Goal: Information Seeking & Learning: Learn about a topic

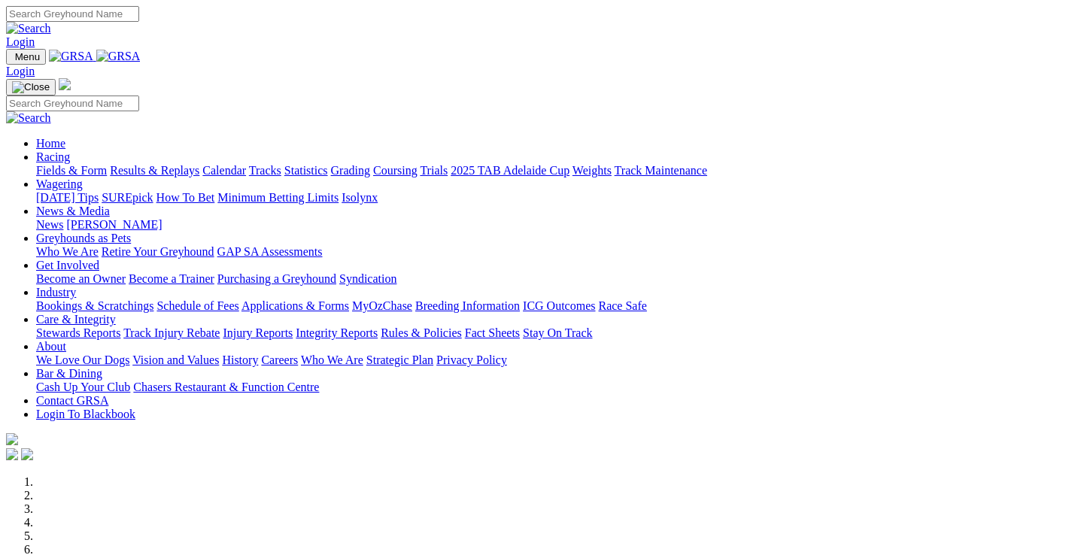
click at [161, 164] on link "Results & Replays" at bounding box center [155, 170] width 90 height 13
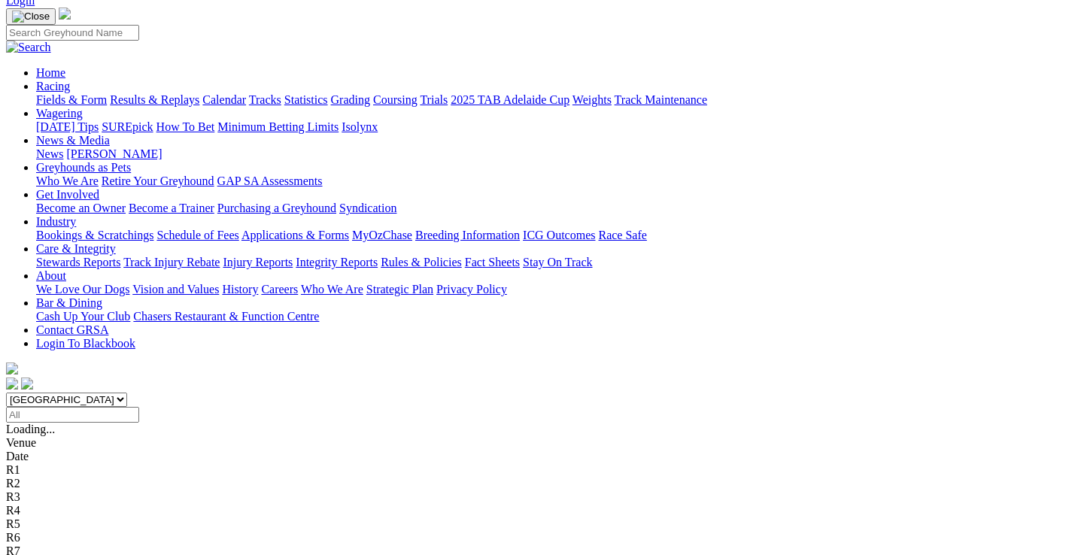
scroll to position [226, 0]
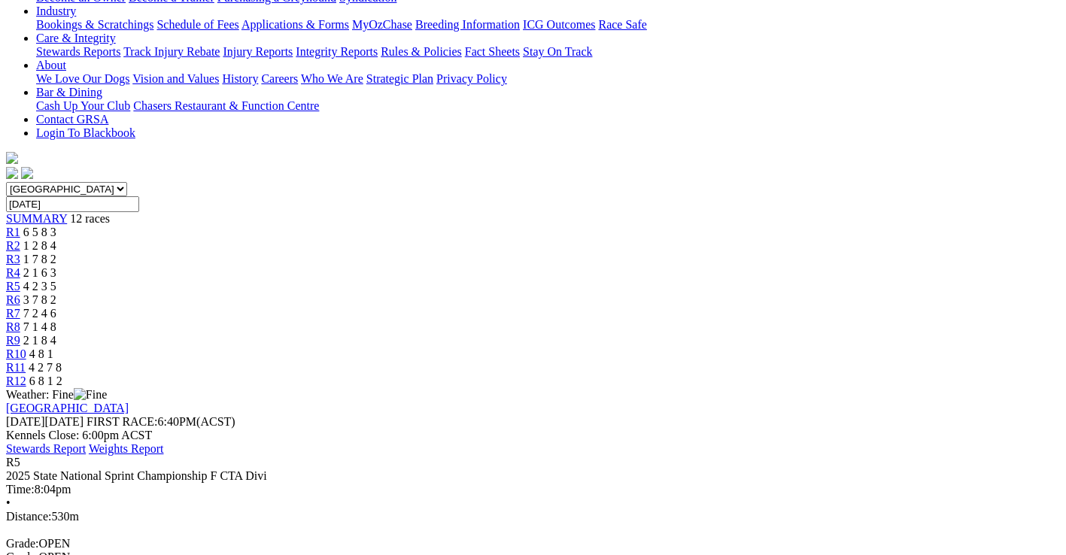
scroll to position [301, 0]
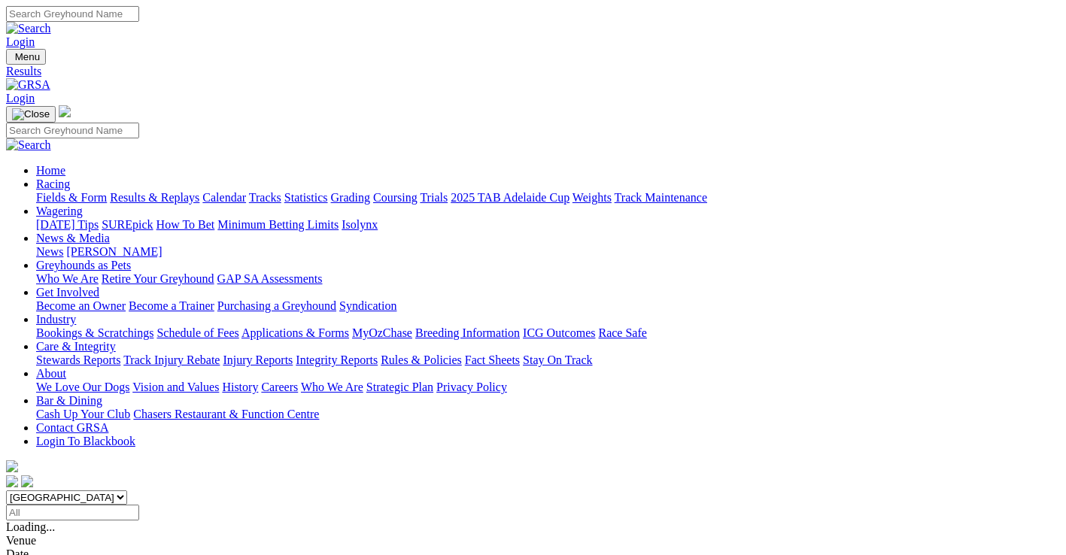
click at [41, 191] on link "Fields & Form" at bounding box center [71, 197] width 71 height 13
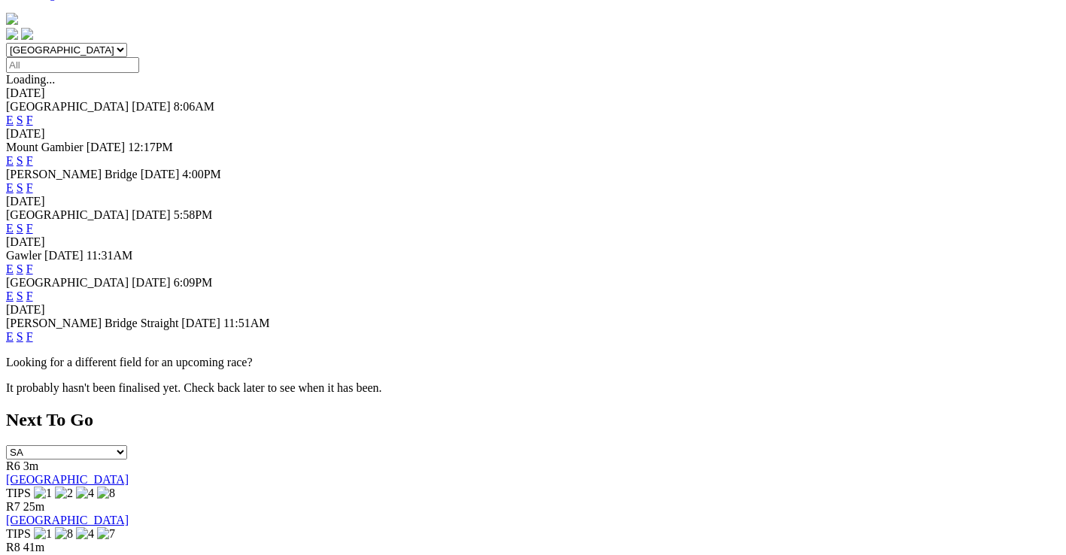
scroll to position [451, 0]
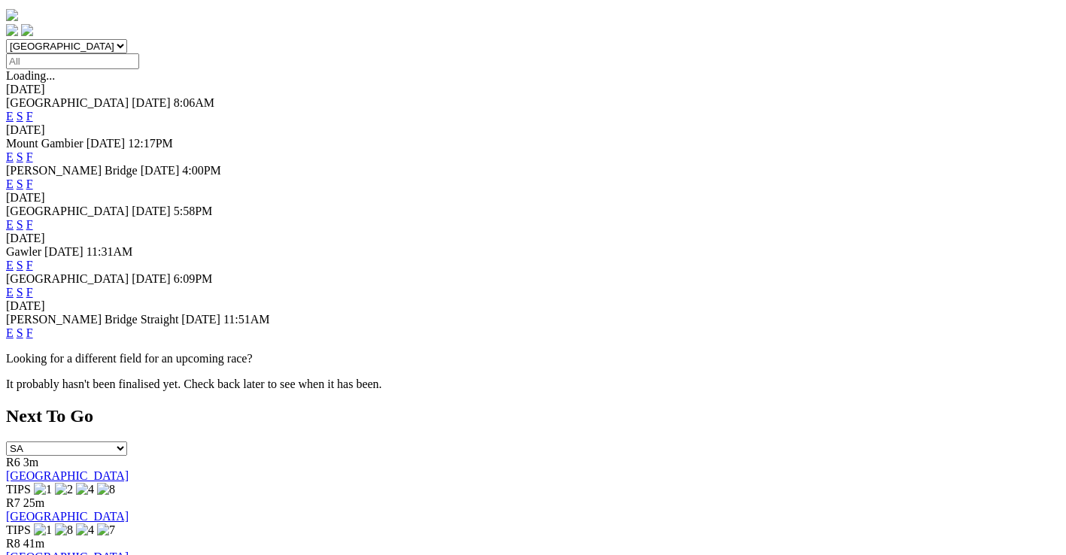
click at [33, 327] on link "F" at bounding box center [29, 333] width 7 height 13
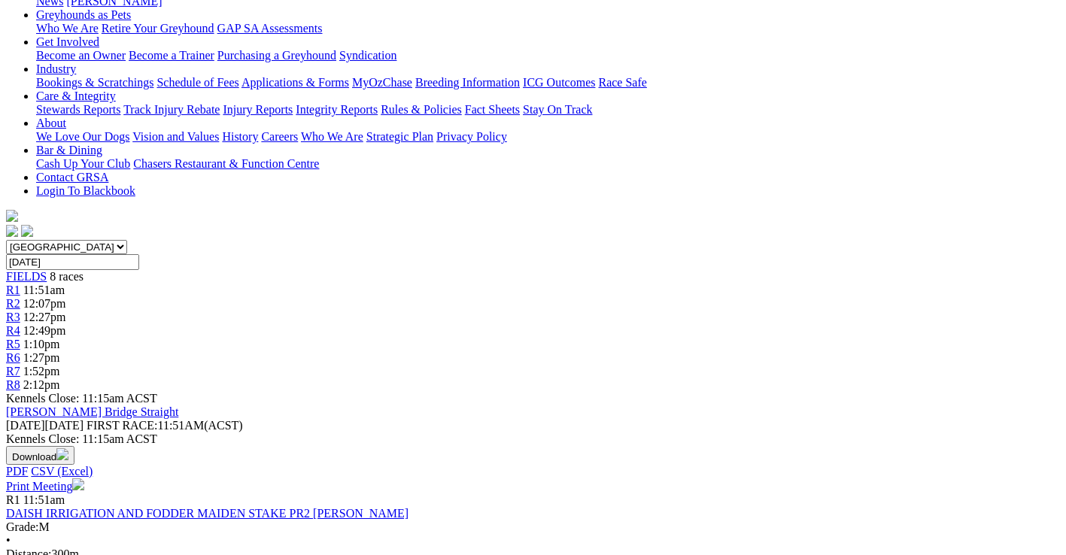
scroll to position [301, 0]
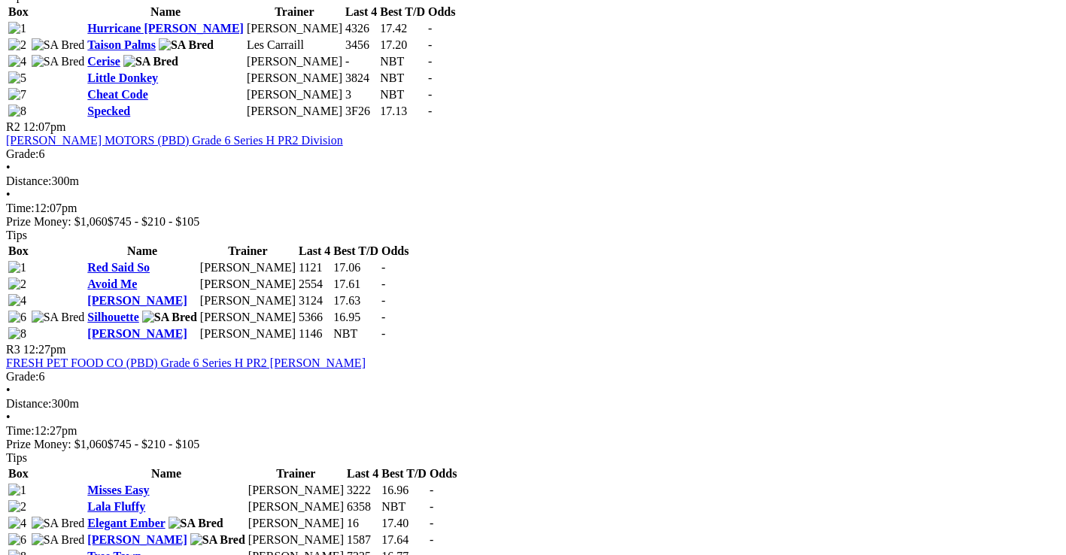
scroll to position [903, 0]
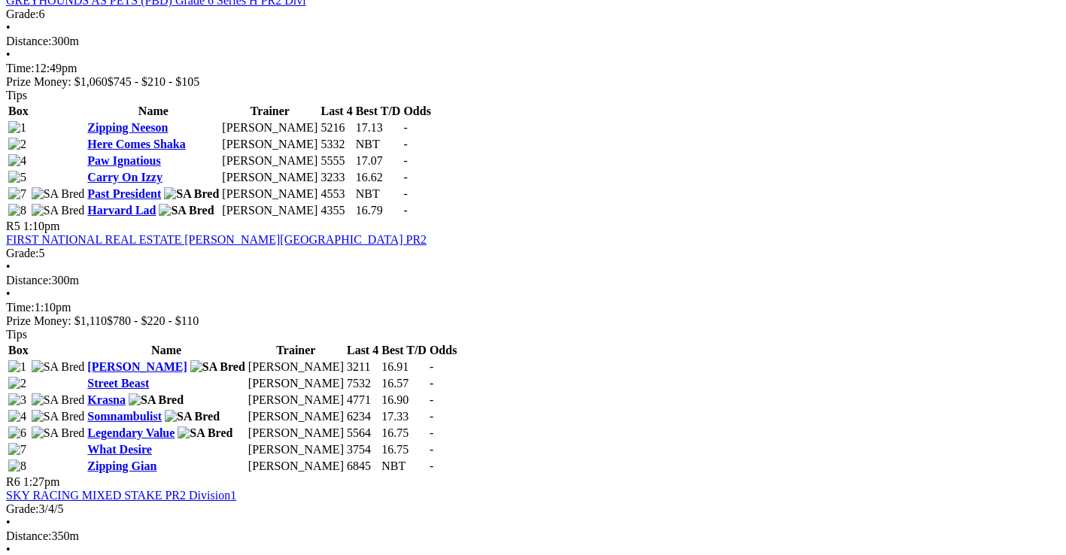
scroll to position [1505, 0]
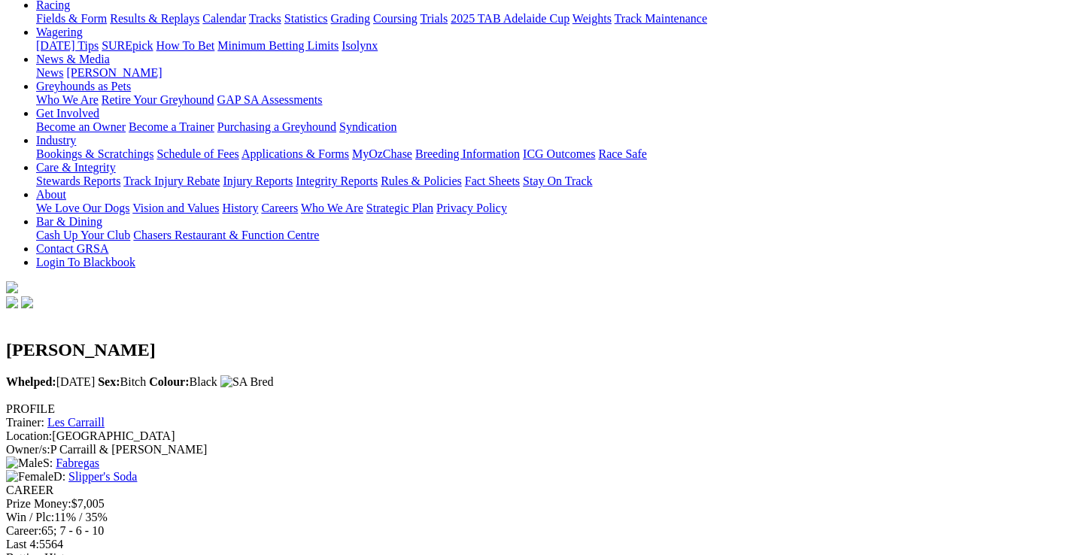
scroll to position [150, 0]
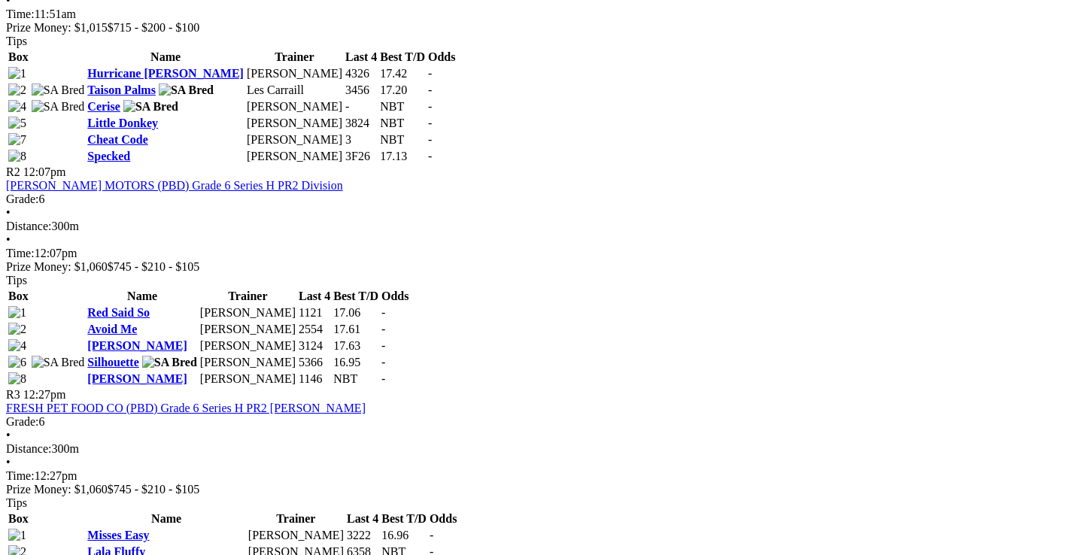
scroll to position [828, 0]
